Goal: Navigation & Orientation: Find specific page/section

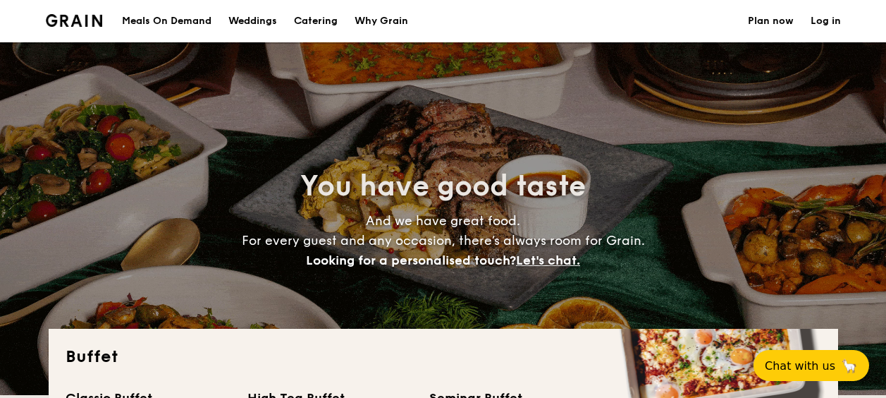
select select
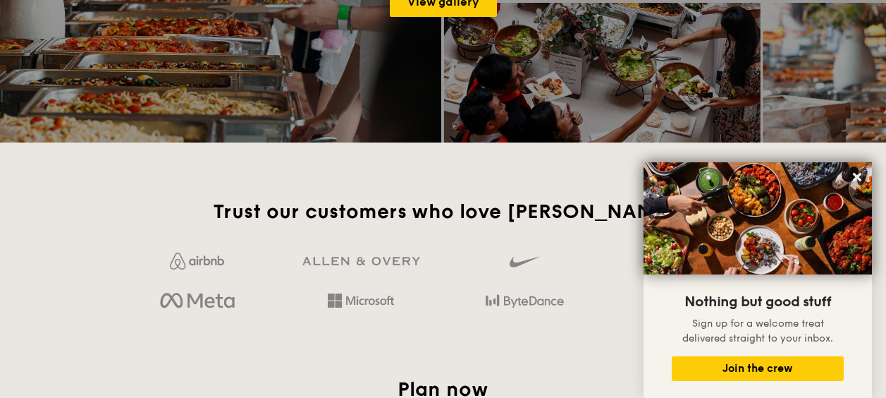
scroll to position [2116, 0]
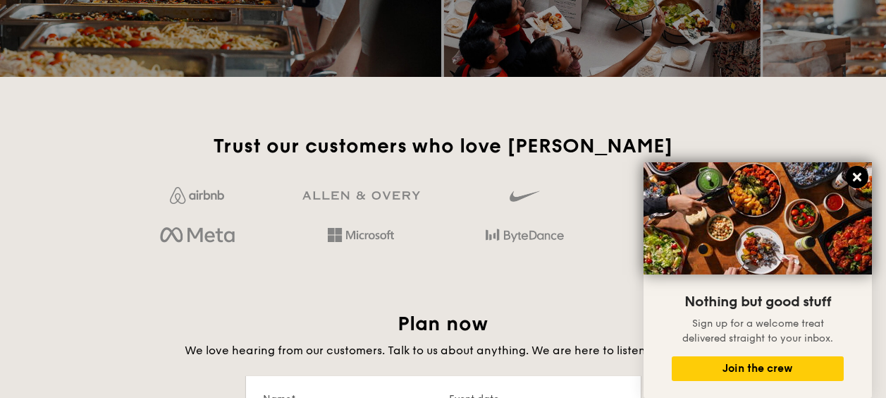
click at [861, 180] on icon at bounding box center [857, 177] width 8 height 8
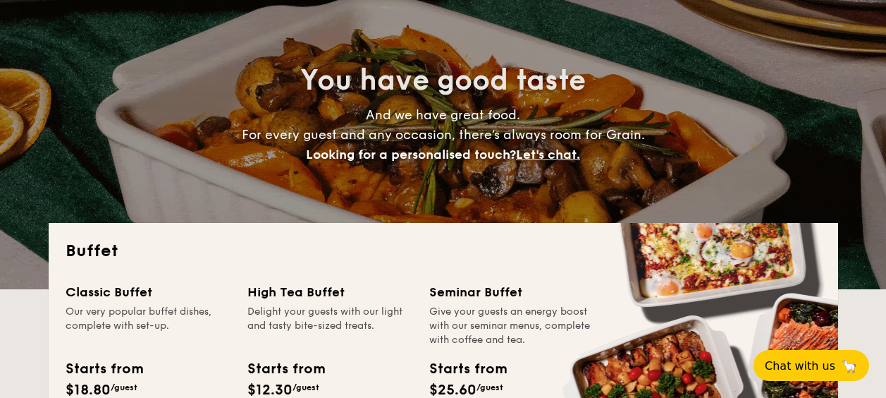
scroll to position [0, 0]
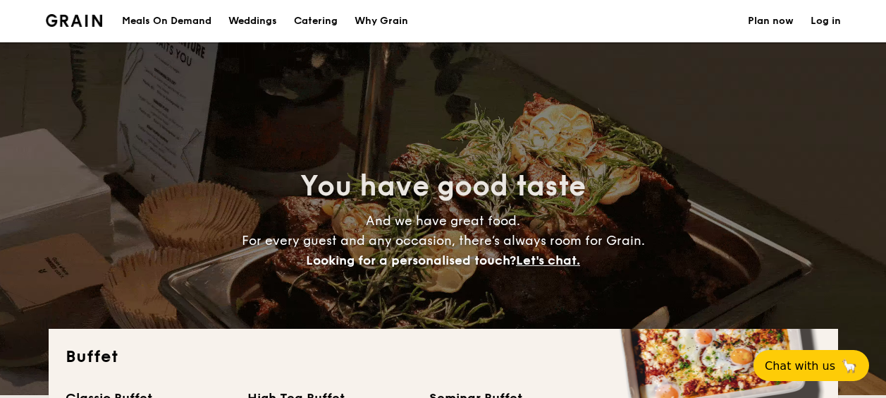
click at [172, 22] on div "Meals On Demand" at bounding box center [167, 21] width 90 height 42
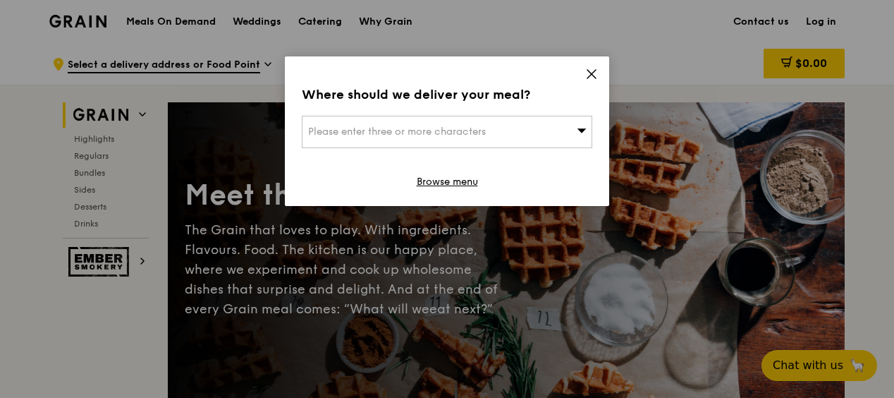
click at [592, 73] on icon at bounding box center [591, 74] width 8 height 8
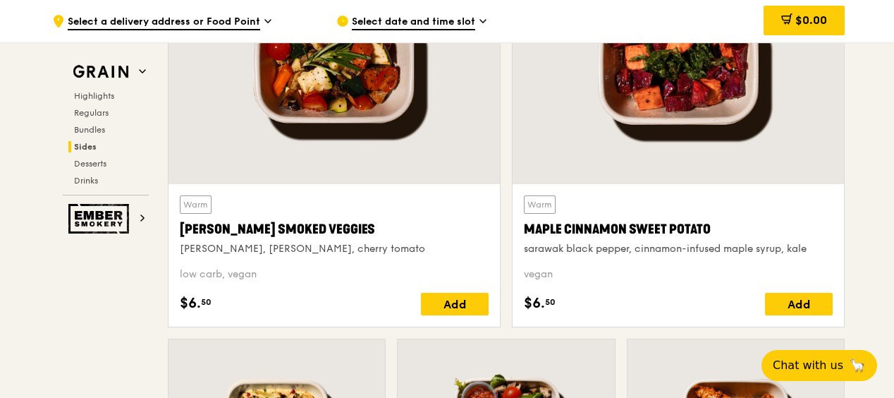
scroll to position [3317, 0]
